Goal: Information Seeking & Learning: Learn about a topic

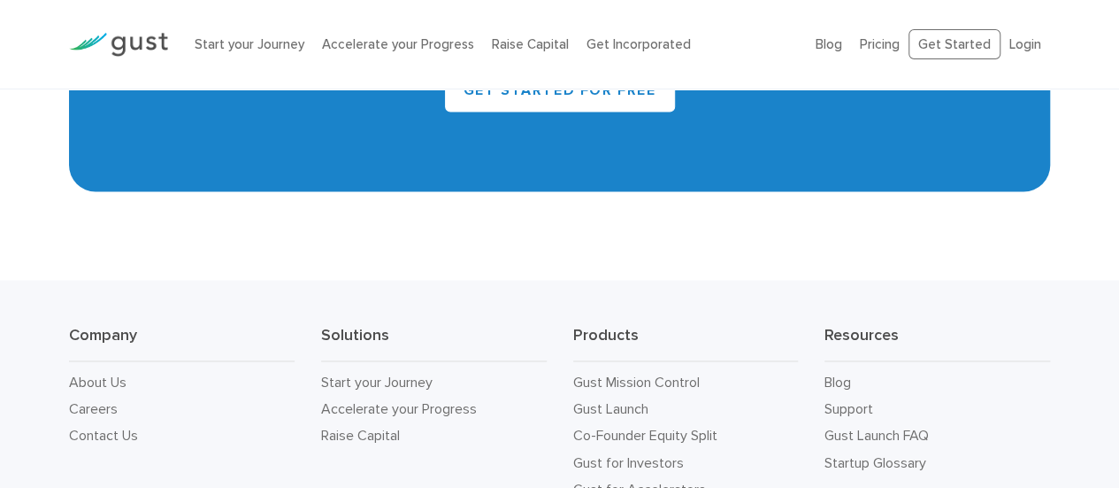
scroll to position [8232, 0]
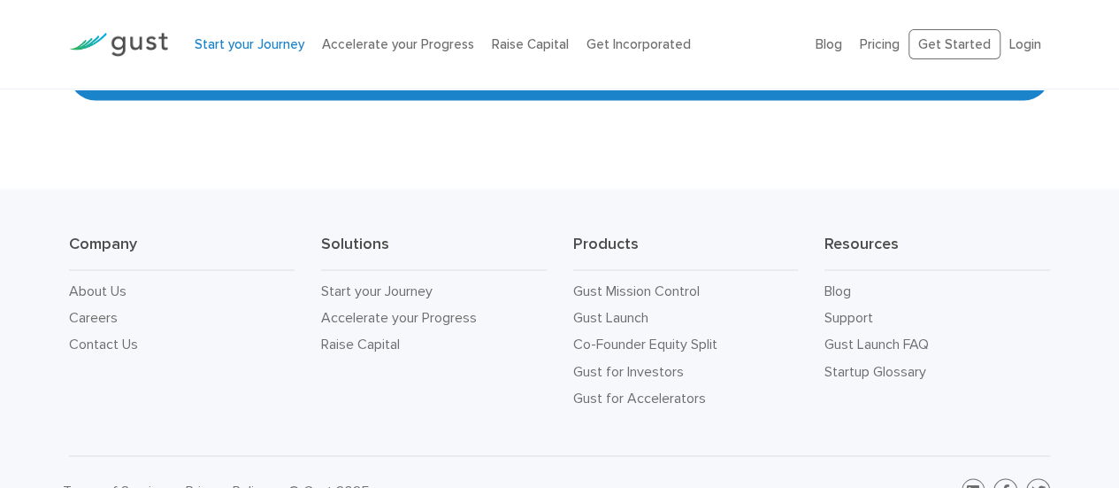
click at [212, 41] on link "Start your Journey" at bounding box center [250, 44] width 110 height 16
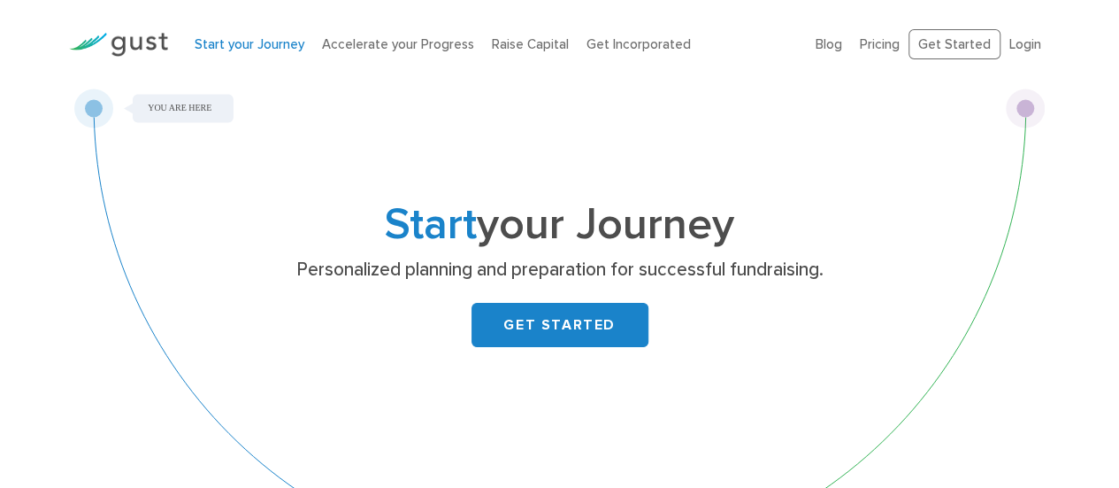
click at [478, 272] on p "Personalized planning and preparation for successful fundraising." at bounding box center [560, 269] width 686 height 25
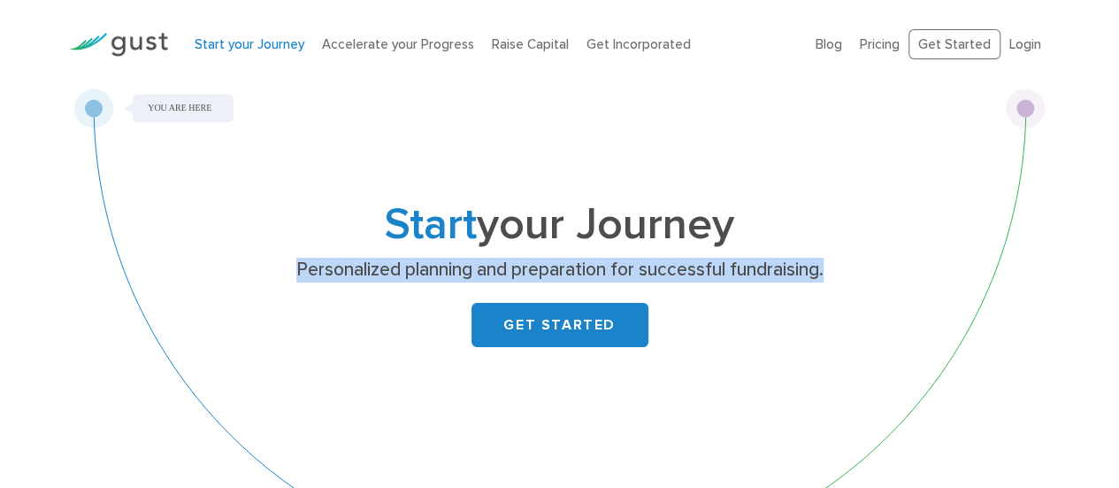
click at [478, 272] on p "Personalized planning and preparation for successful fundraising." at bounding box center [560, 269] width 686 height 25
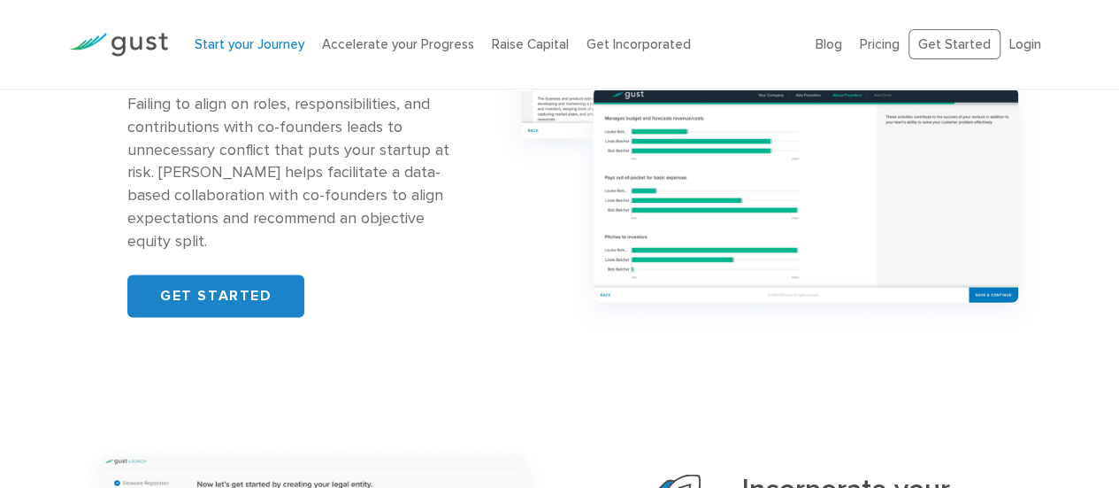
scroll to position [1462, 0]
